Goal: Check status: Check status

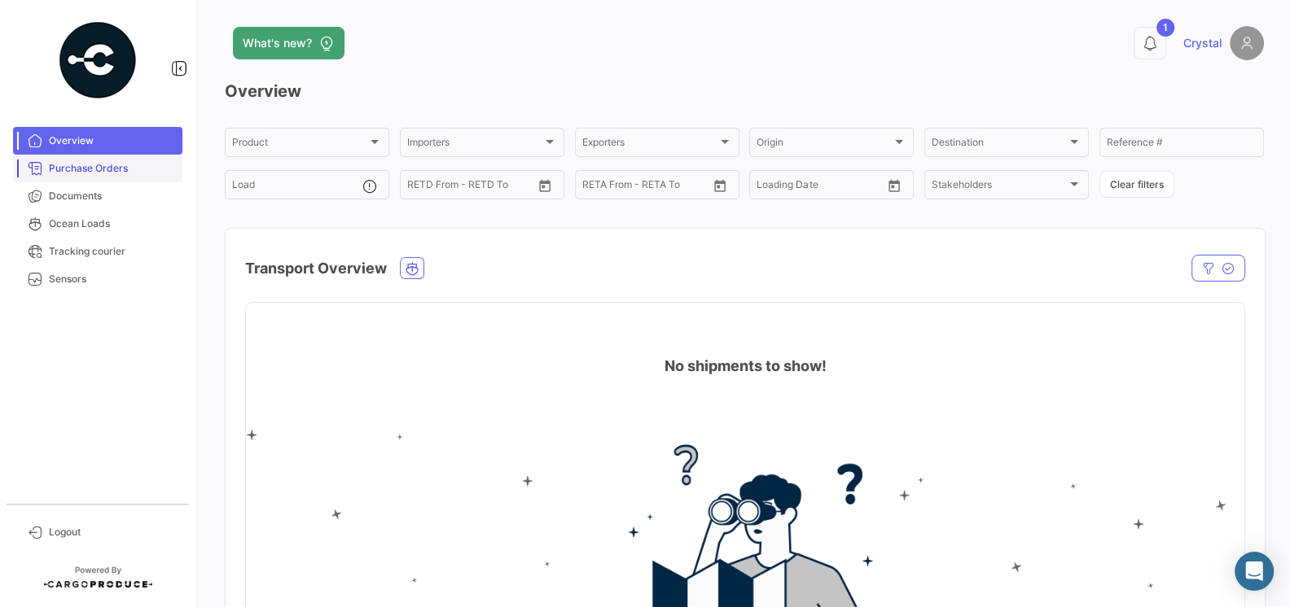
click at [90, 169] on span "Purchase Orders" at bounding box center [112, 168] width 127 height 15
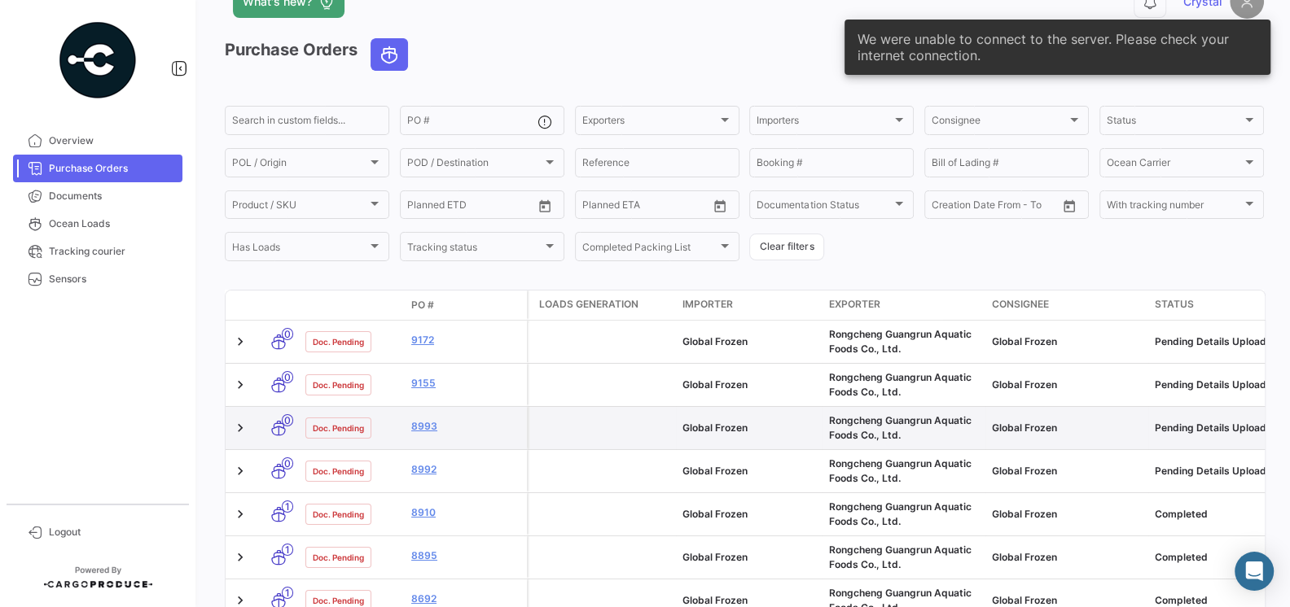
scroll to position [70, 0]
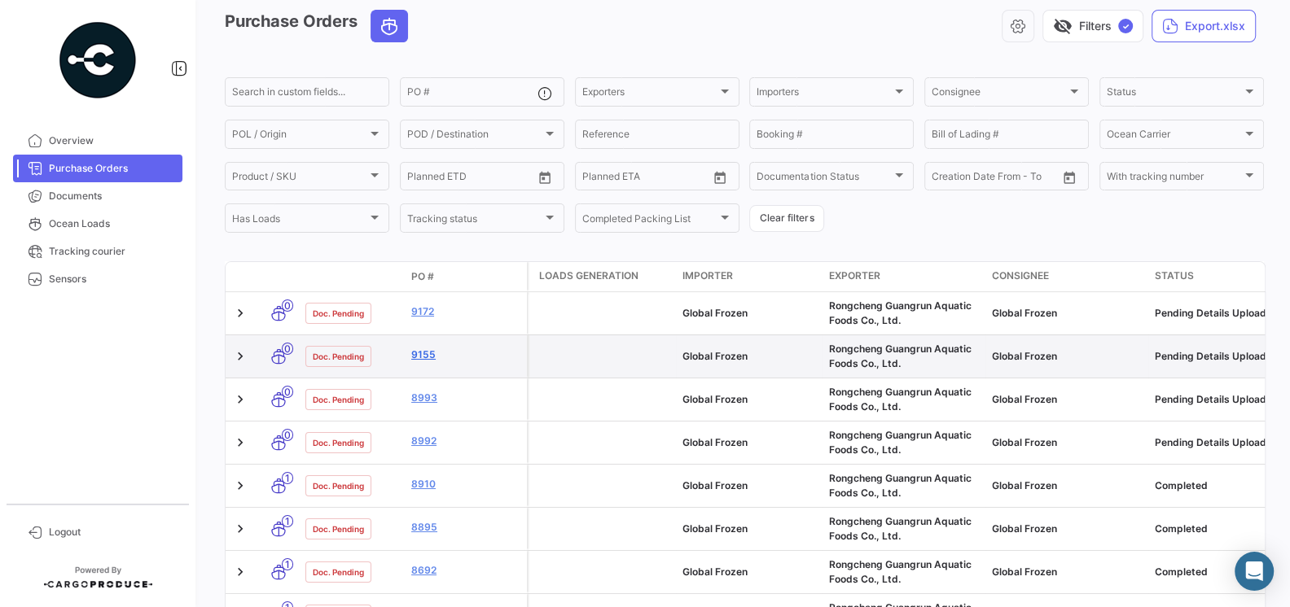
click at [430, 359] on link "9155" at bounding box center [465, 355] width 109 height 15
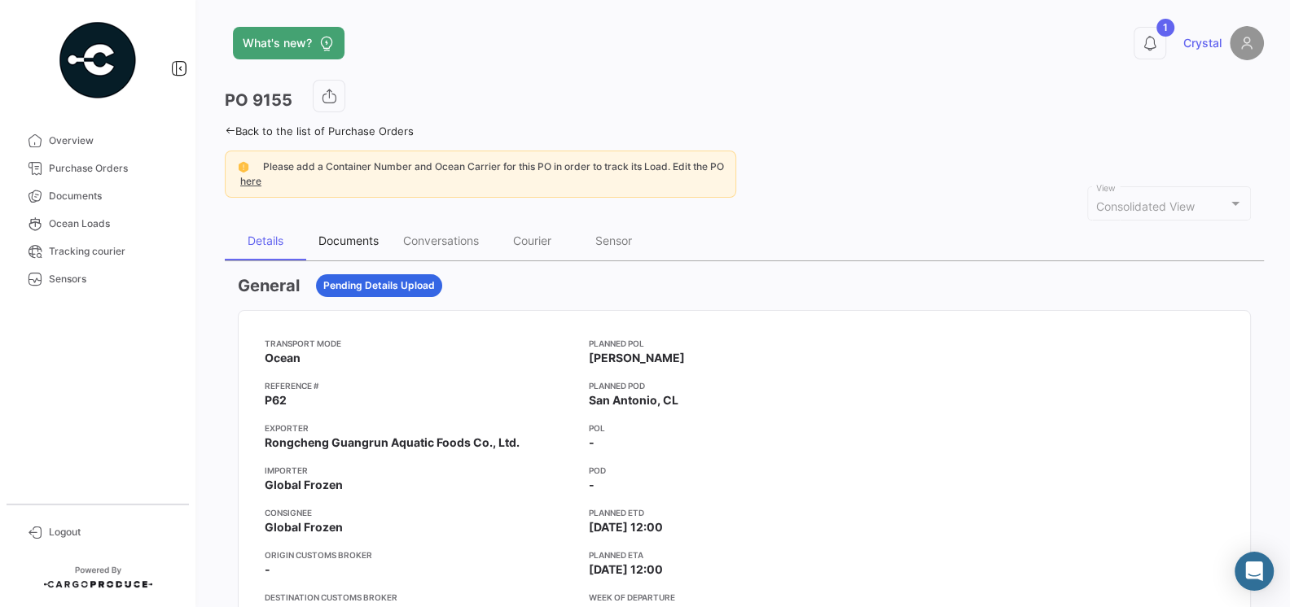
click at [338, 243] on div "Documents" at bounding box center [348, 241] width 60 height 14
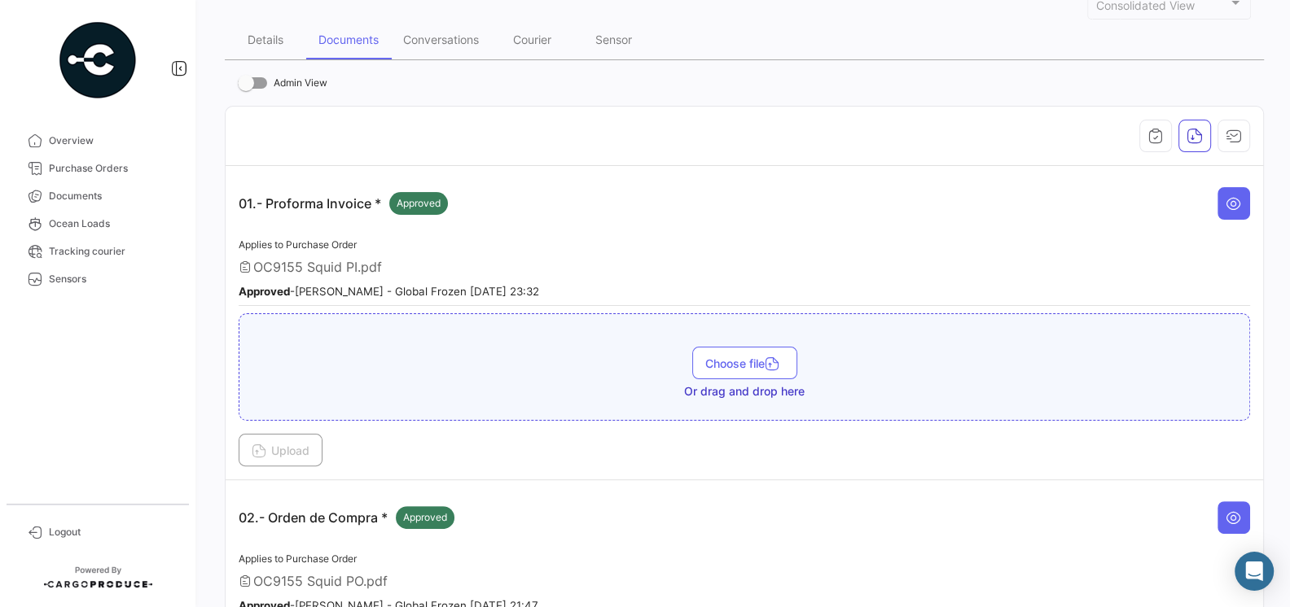
scroll to position [128, 0]
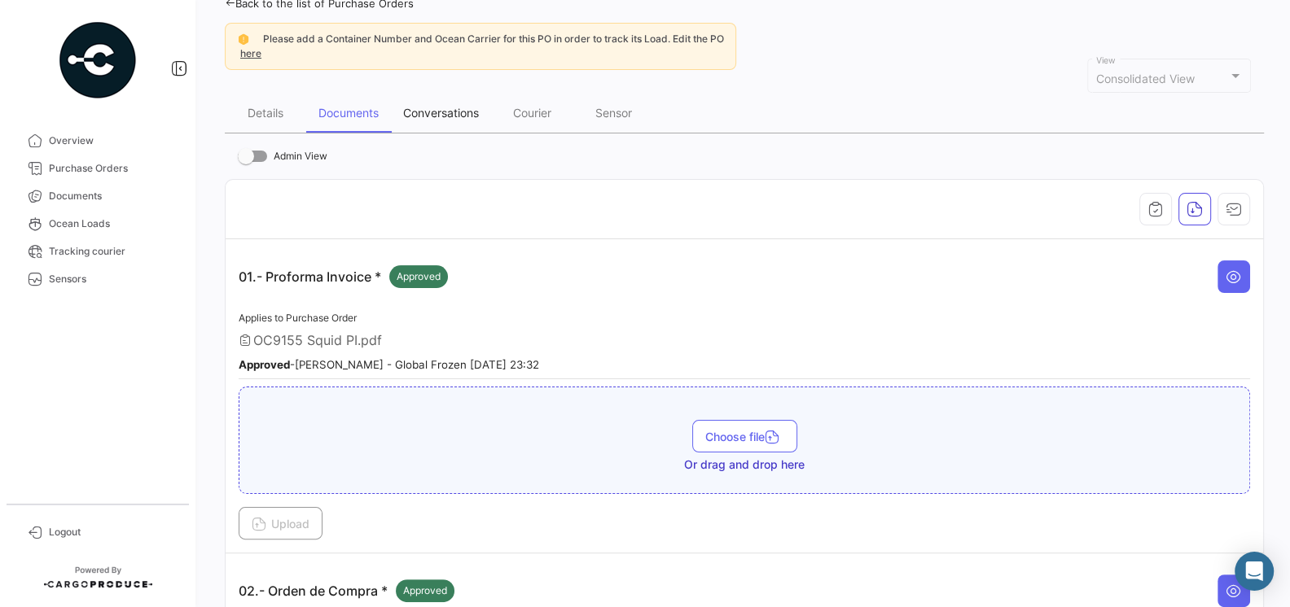
click at [441, 108] on div "Conversations" at bounding box center [441, 113] width 76 height 14
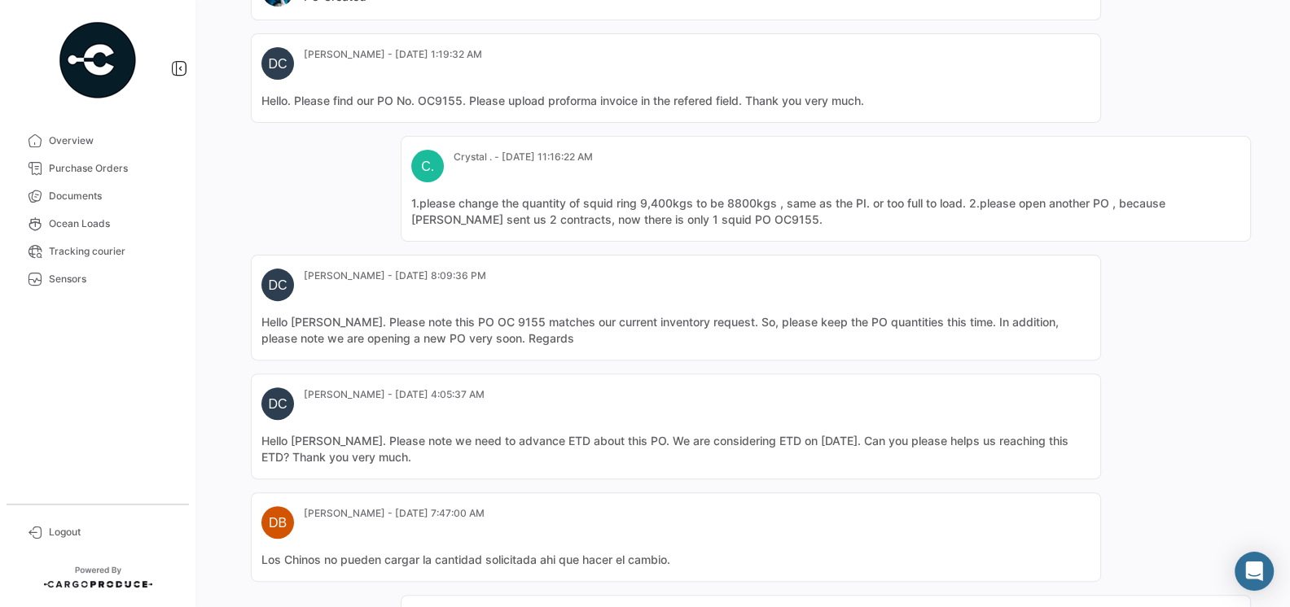
scroll to position [777, 0]
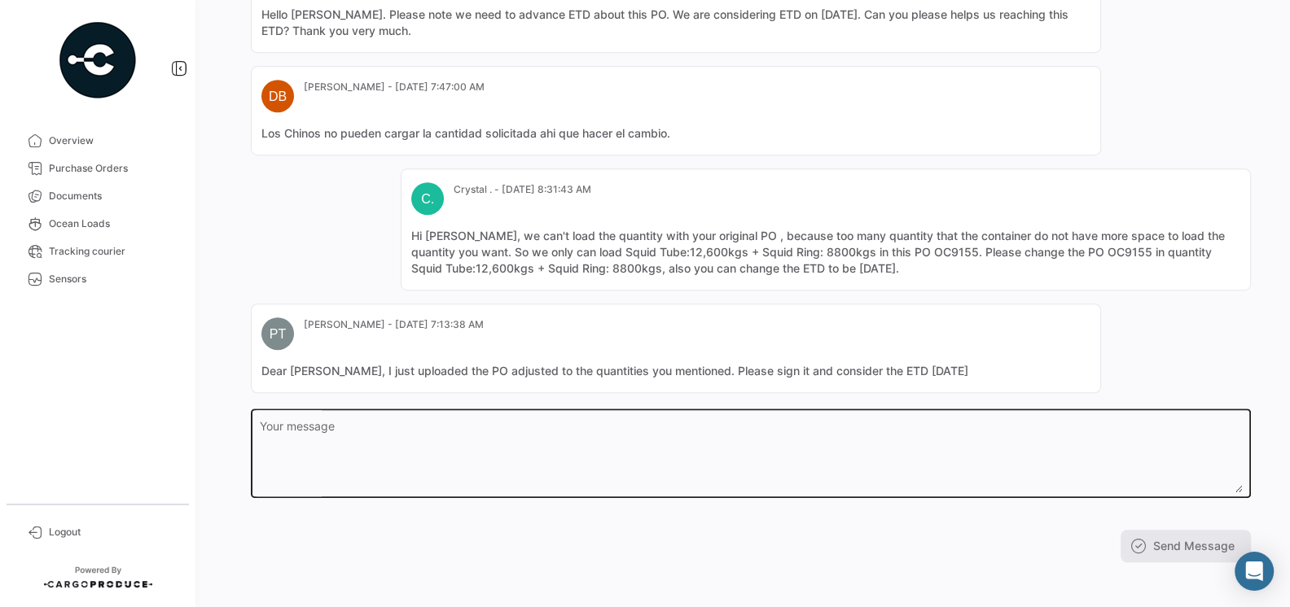
click at [733, 424] on textarea "Your message" at bounding box center [751, 457] width 983 height 72
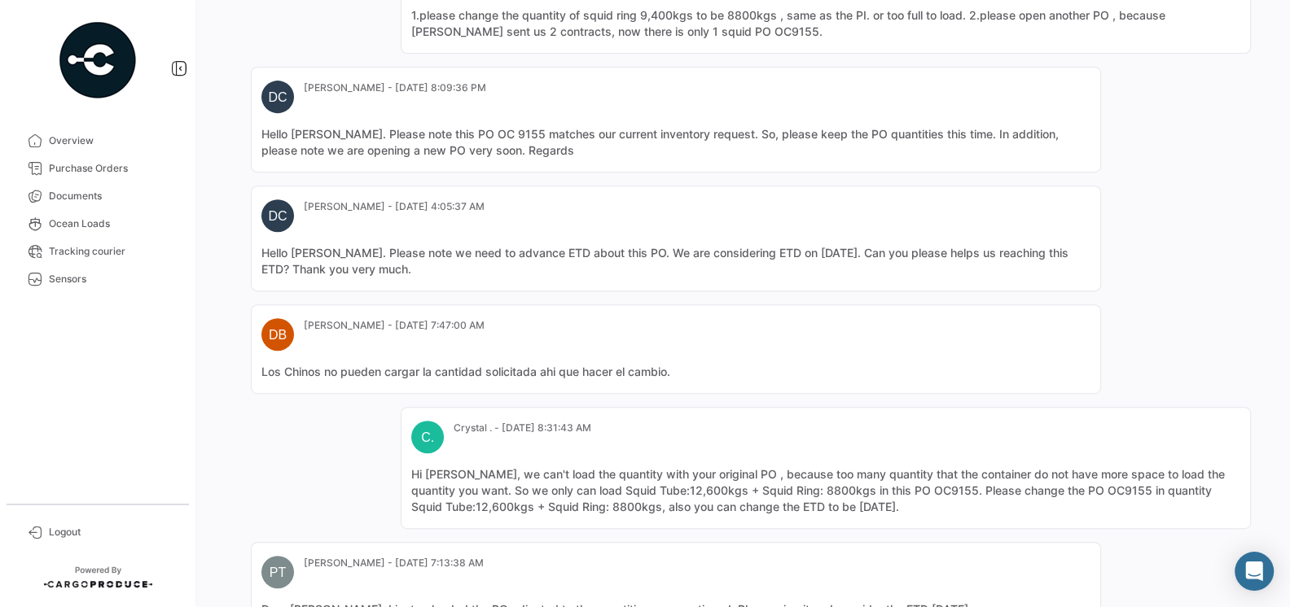
scroll to position [0, 0]
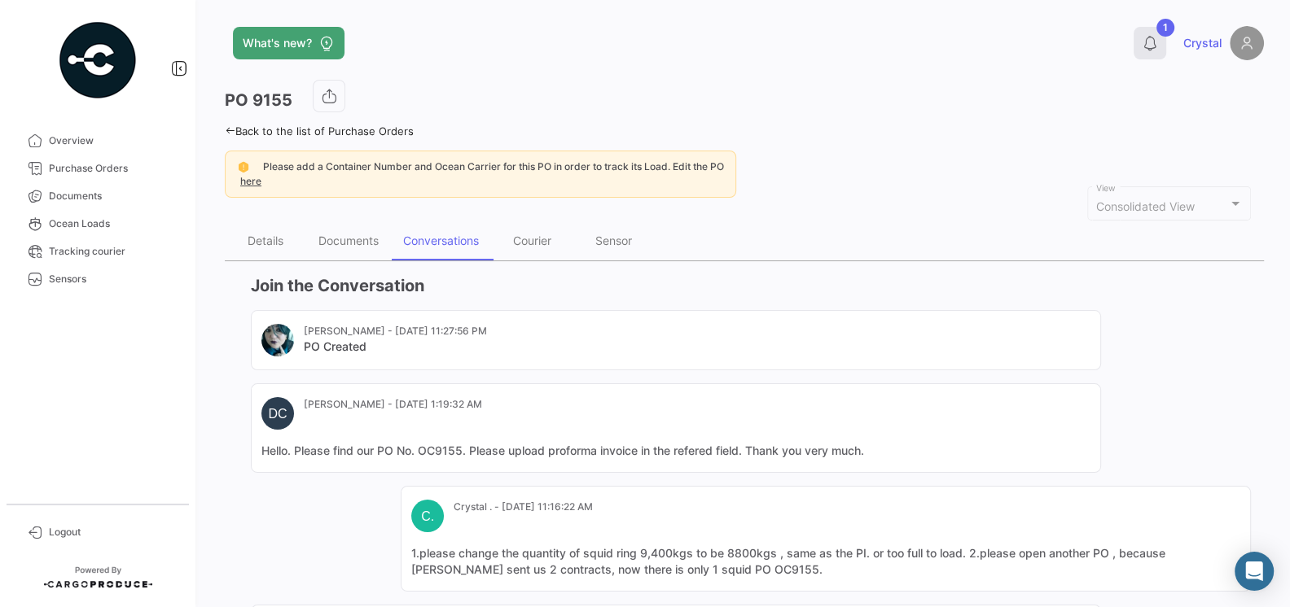
click at [1152, 43] on icon at bounding box center [1149, 43] width 16 height 16
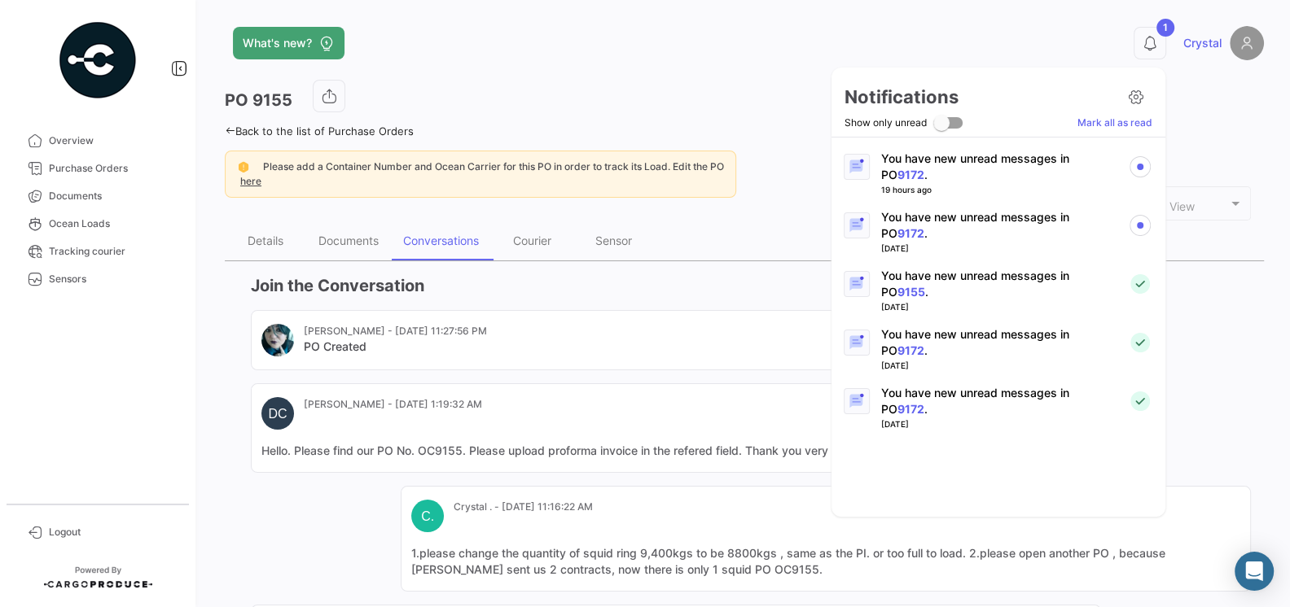
click at [1025, 164] on p "You have new unread messages in PO 9172 ." at bounding box center [998, 167] width 234 height 33
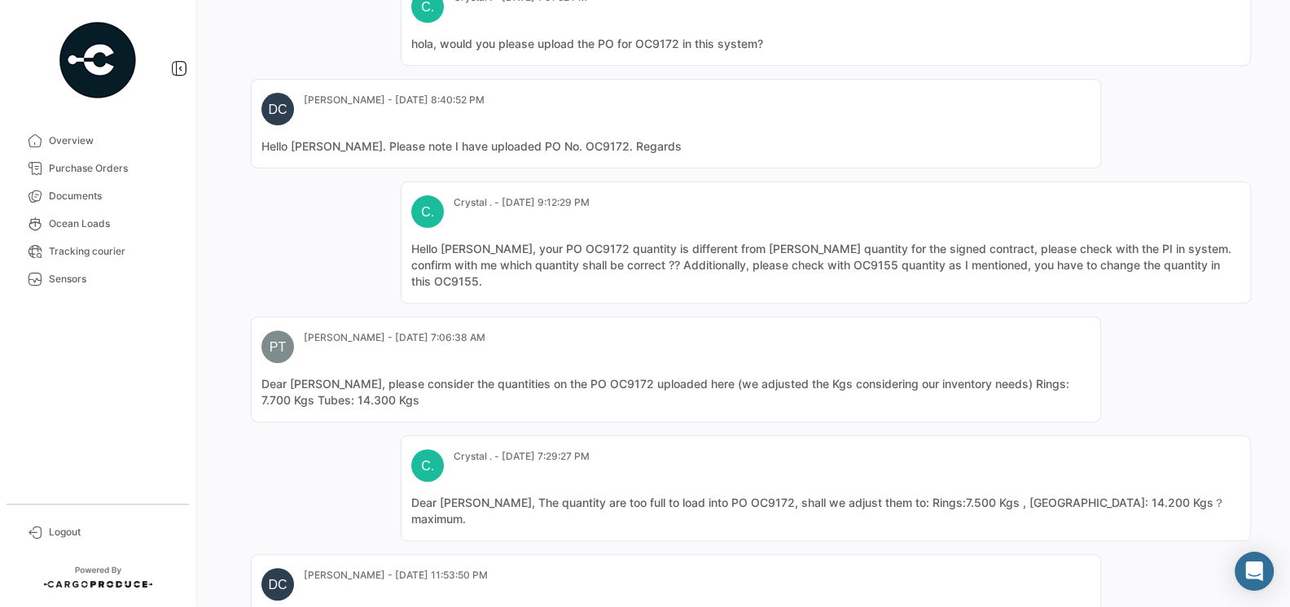
scroll to position [777, 0]
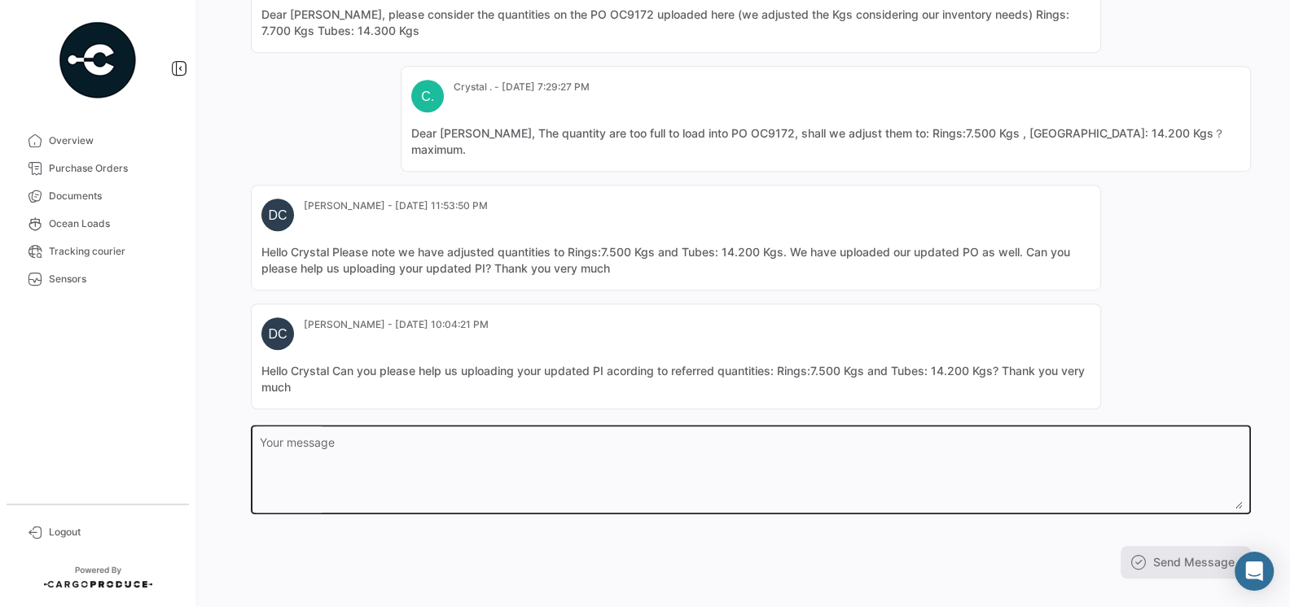
click at [622, 437] on textarea "Your message" at bounding box center [751, 473] width 983 height 72
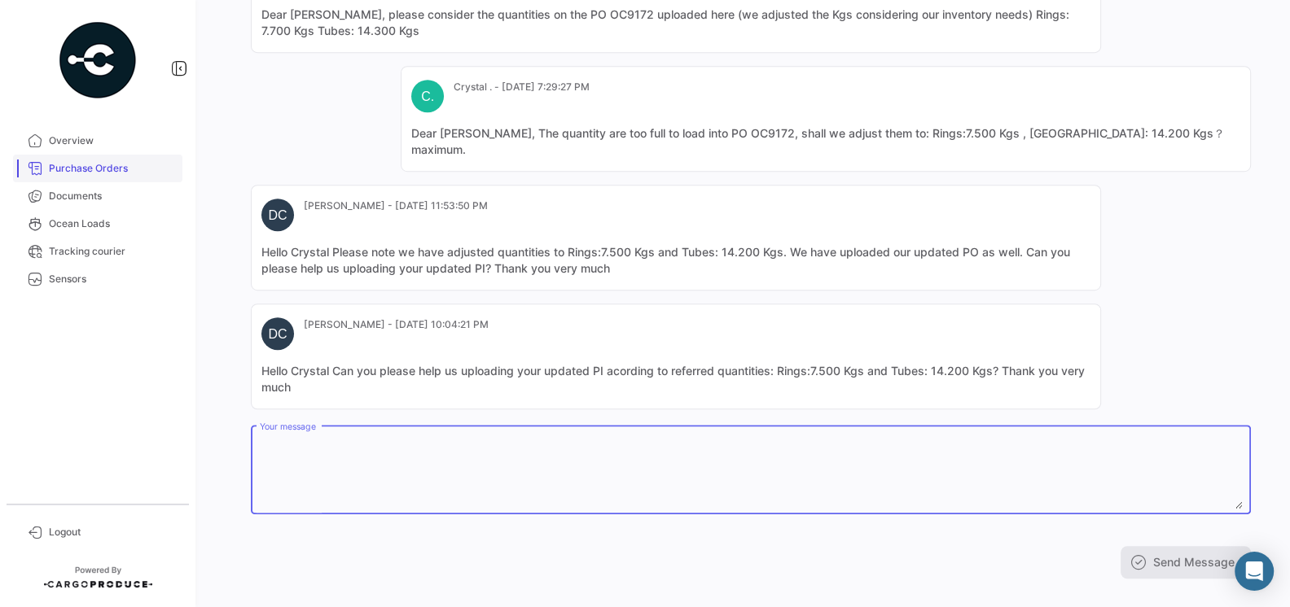
click at [121, 176] on link "Purchase Orders" at bounding box center [97, 169] width 169 height 28
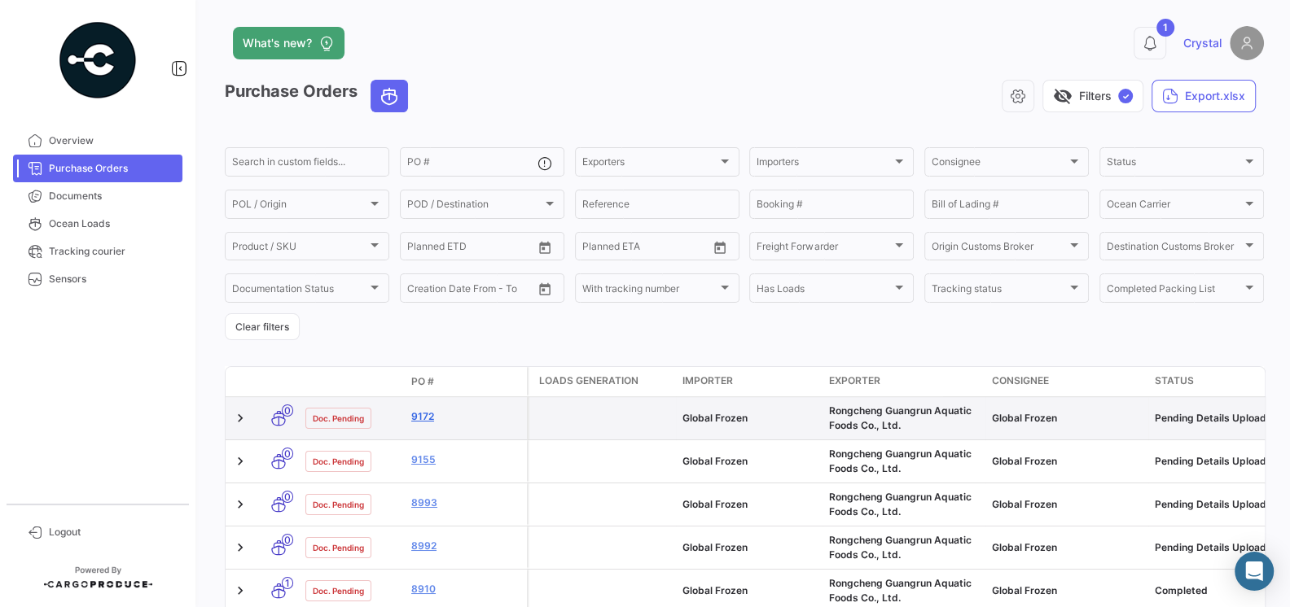
click at [424, 418] on link "9172" at bounding box center [465, 416] width 109 height 15
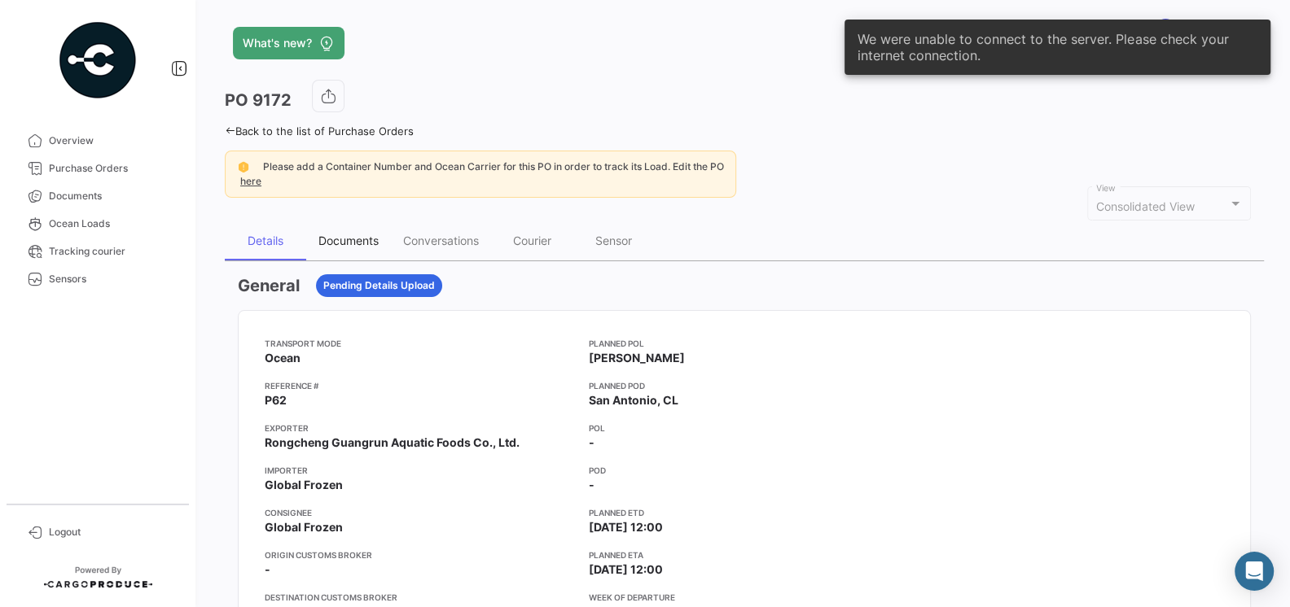
click at [341, 231] on div "Documents" at bounding box center [348, 240] width 85 height 39
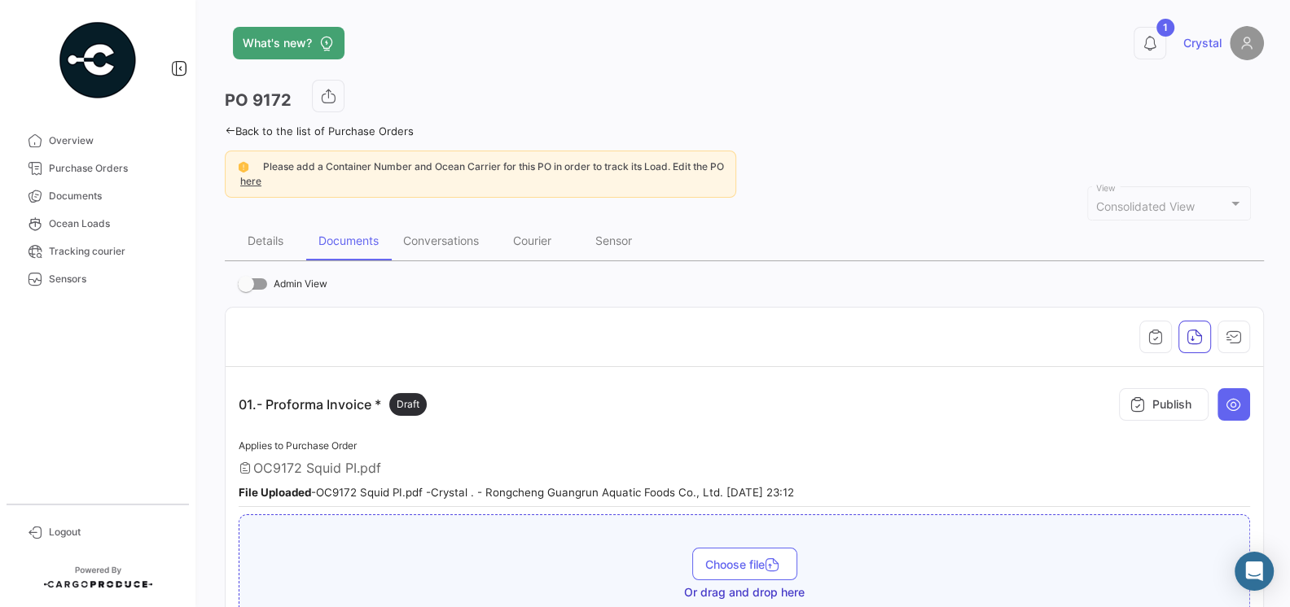
click at [570, 392] on div "01.- Proforma Invoice * Draft Publish" at bounding box center [744, 404] width 1011 height 49
click at [1149, 53] on button "1" at bounding box center [1149, 43] width 33 height 33
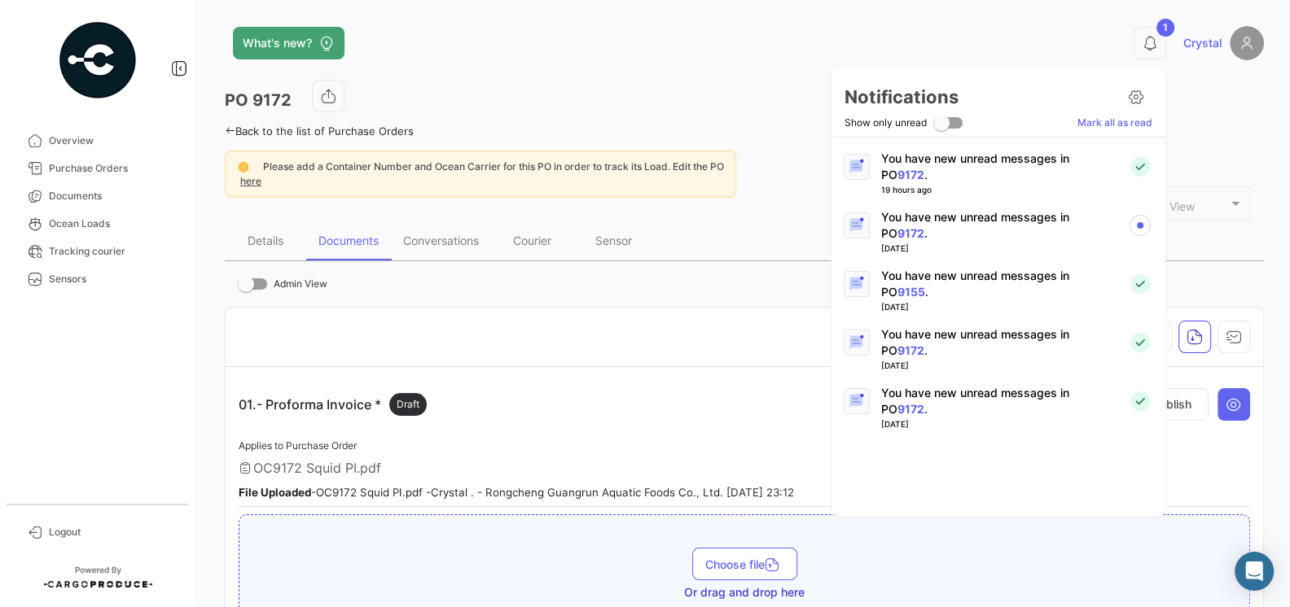
click at [1008, 228] on p "You have new unread messages in PO 9172 ." at bounding box center [998, 225] width 234 height 33
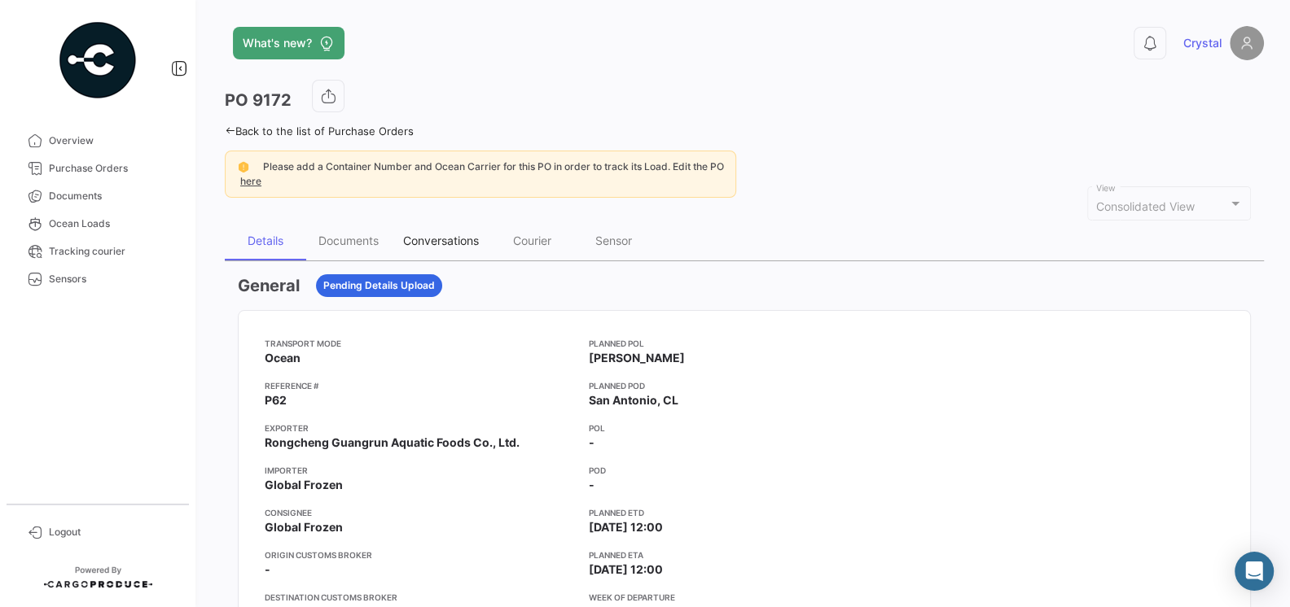
click at [440, 238] on div "Conversations" at bounding box center [441, 241] width 76 height 14
